Goal: Information Seeking & Learning: Check status

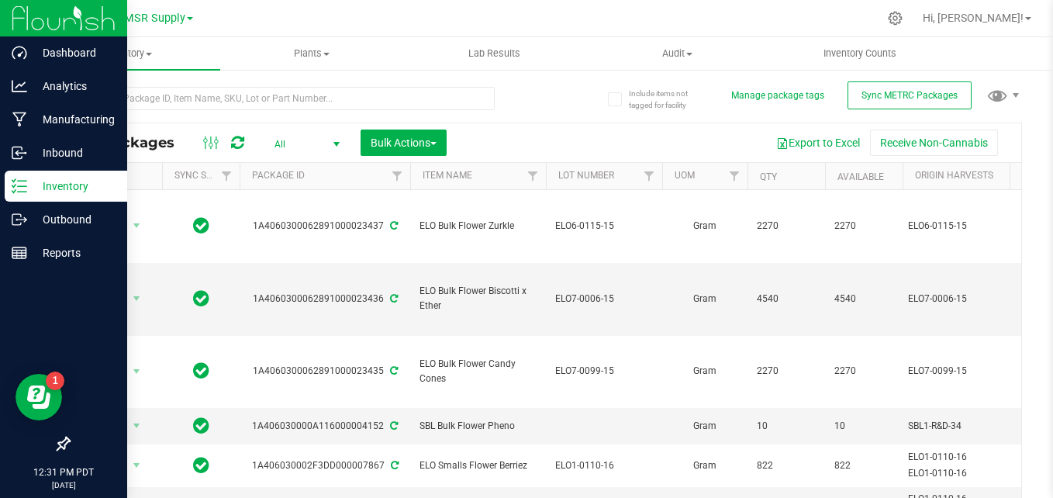
click at [33, 178] on p "Inventory" at bounding box center [73, 186] width 93 height 19
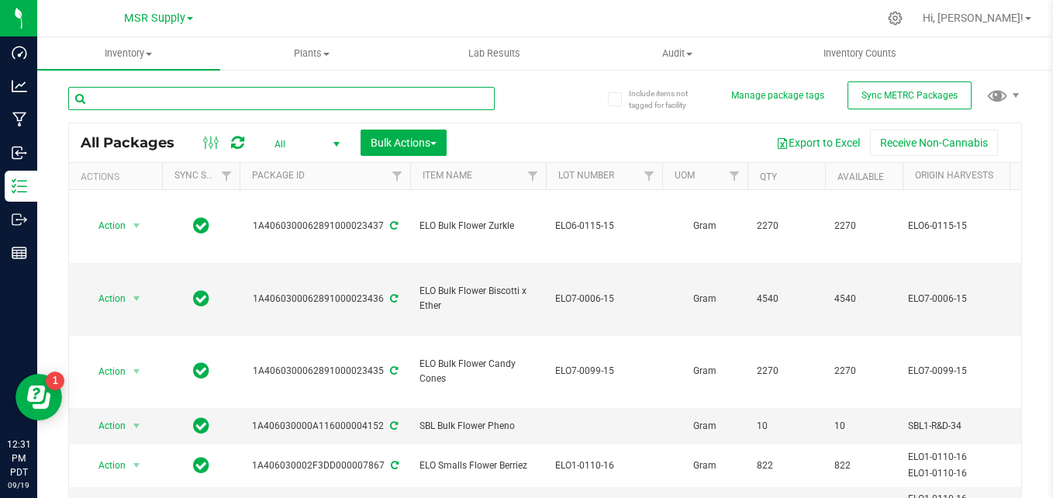
click at [361, 102] on input "text" at bounding box center [281, 98] width 426 height 23
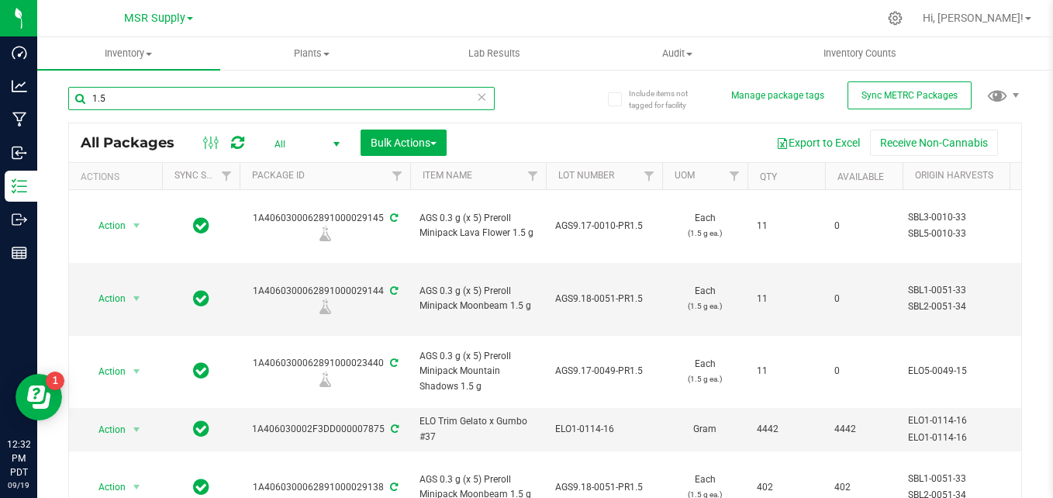
type input "1.5"
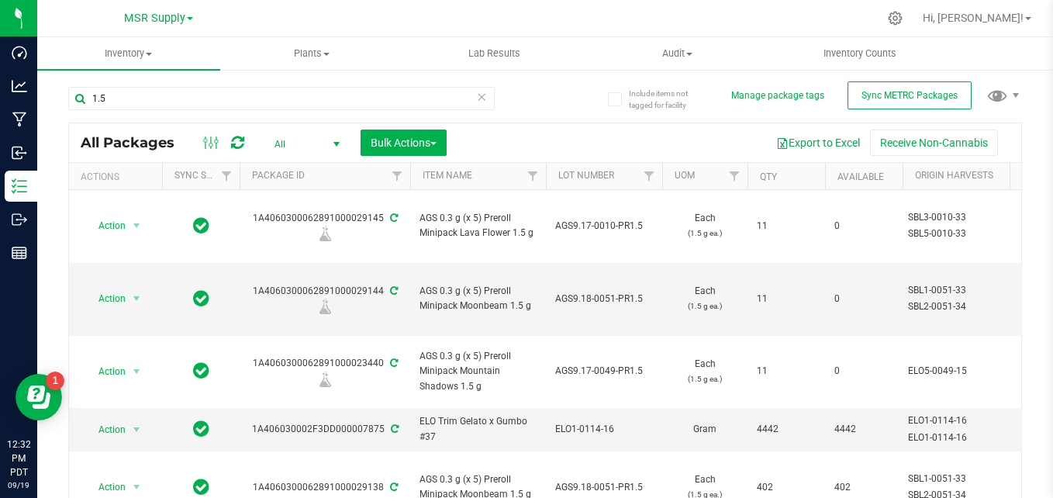
click at [480, 98] on icon at bounding box center [481, 96] width 11 height 19
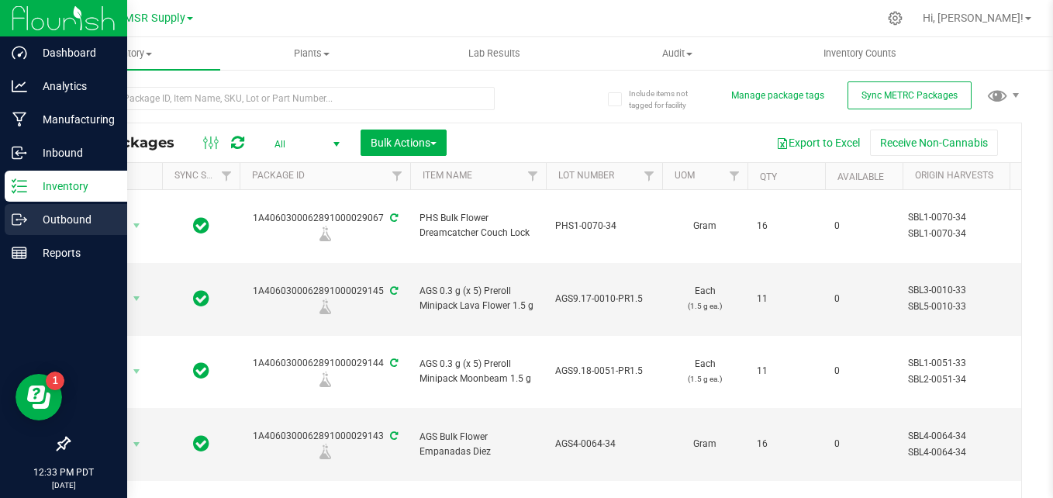
click at [38, 223] on p "Outbound" at bounding box center [73, 219] width 93 height 19
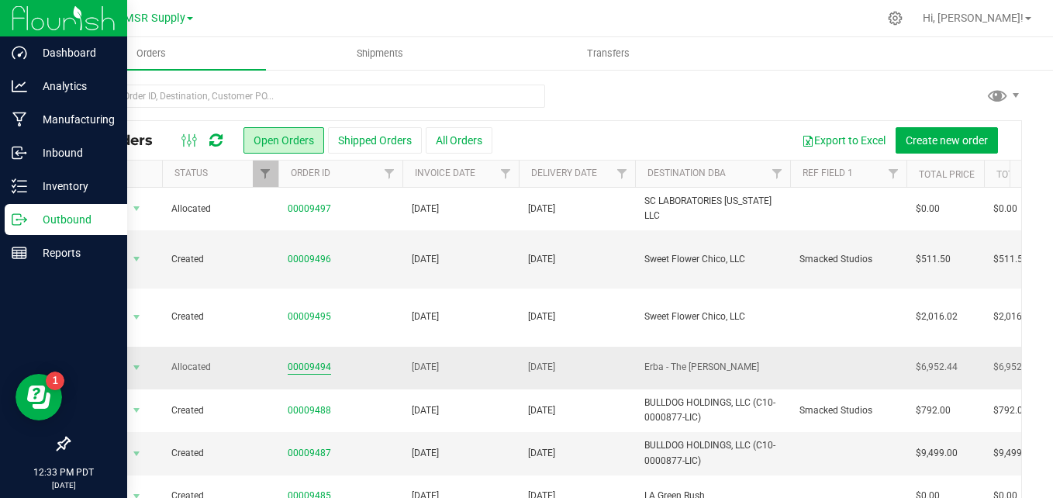
click at [300, 360] on link "00009494" at bounding box center [309, 367] width 43 height 15
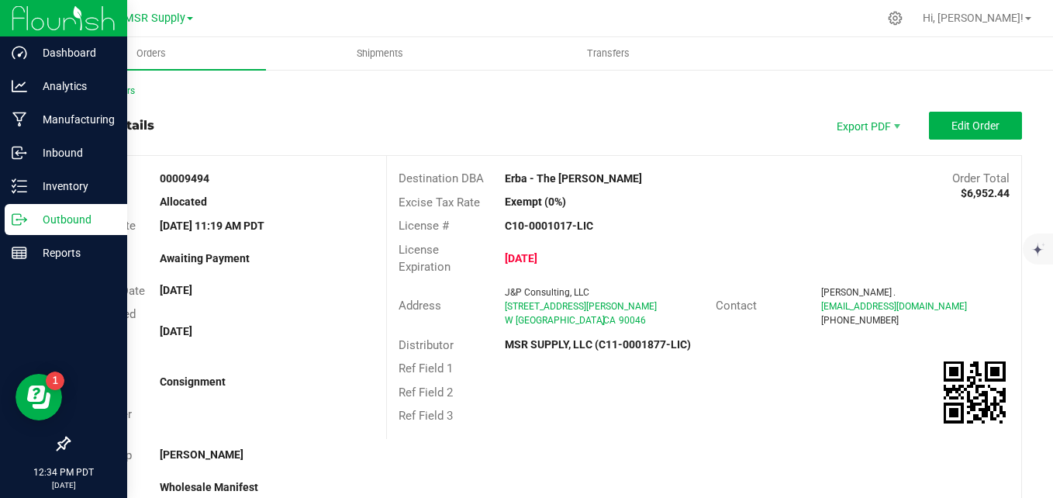
click at [78, 84] on div "Back to Orders" at bounding box center [545, 91] width 954 height 14
click at [85, 94] on link "Back to Orders" at bounding box center [101, 90] width 67 height 11
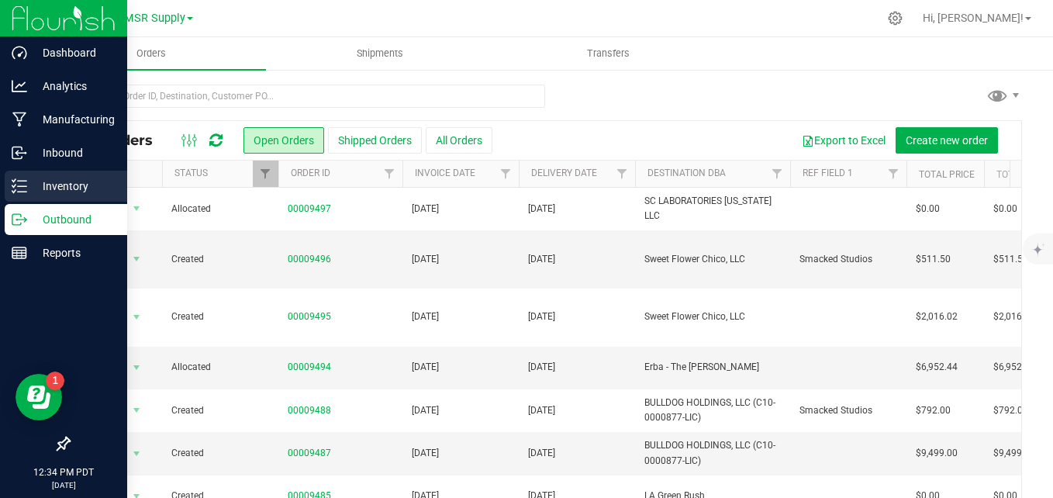
click at [17, 181] on icon at bounding box center [20, 186] width 16 height 16
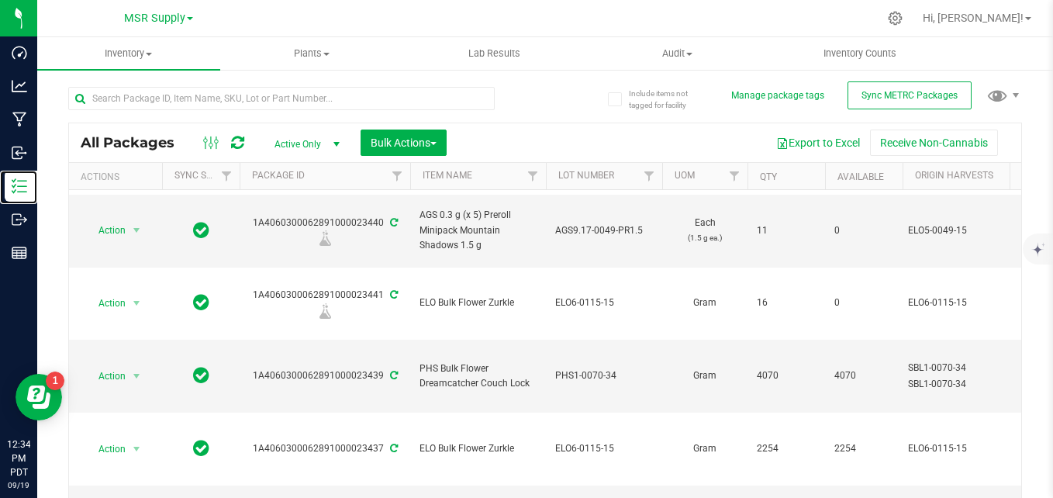
scroll to position [568, 0]
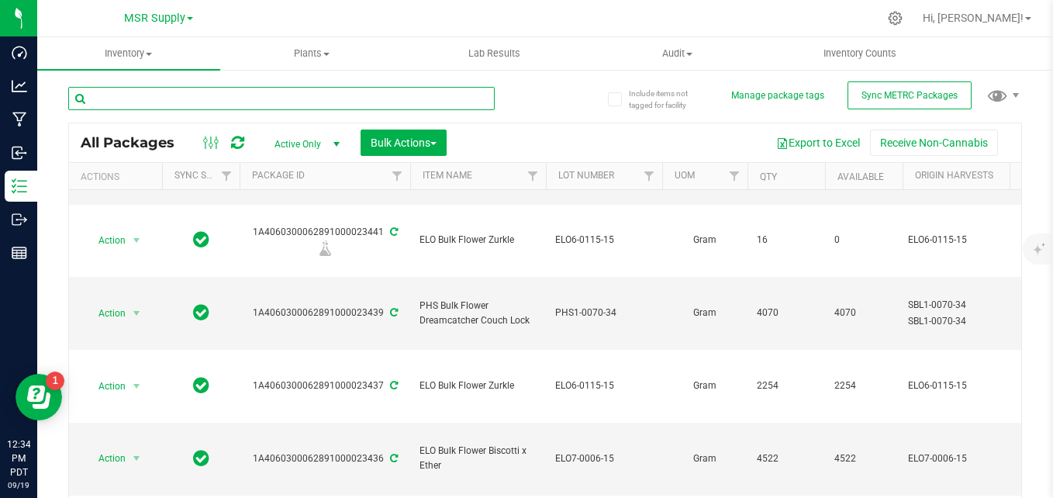
click at [331, 99] on input "text" at bounding box center [281, 98] width 426 height 23
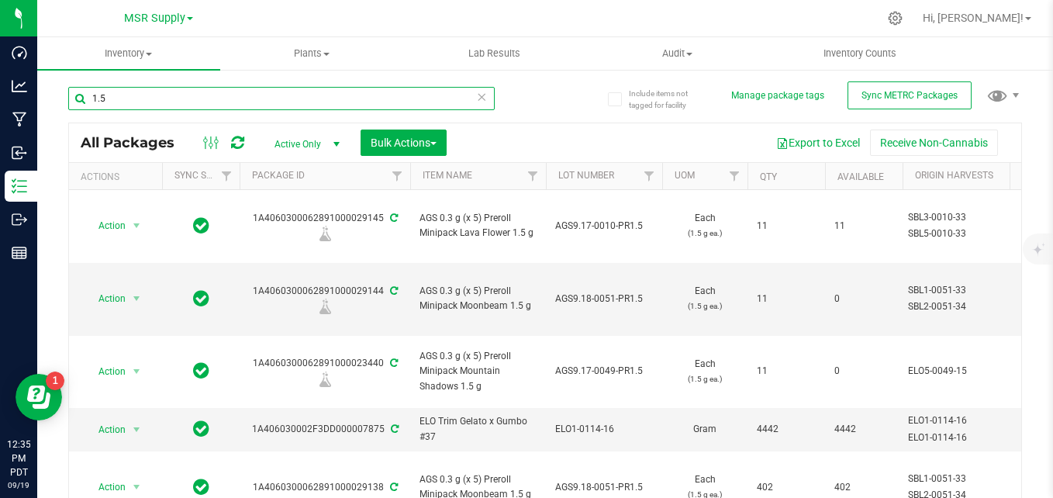
type input "1.5"
